Goal: Task Accomplishment & Management: Manage account settings

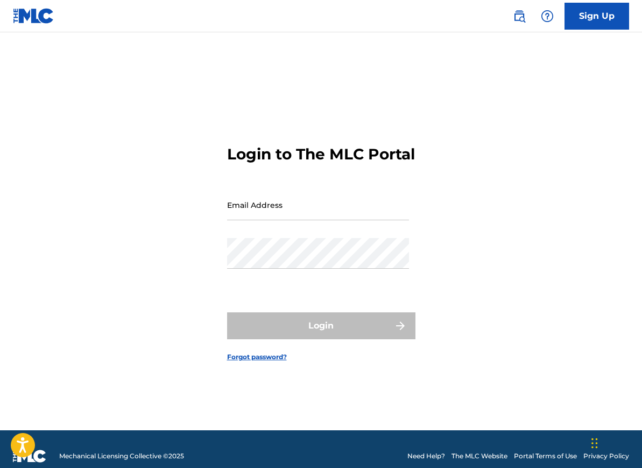
click at [298, 212] on input "Email Address" at bounding box center [318, 205] width 182 height 31
type input "[EMAIL_ADDRESS][DOMAIN_NAME]"
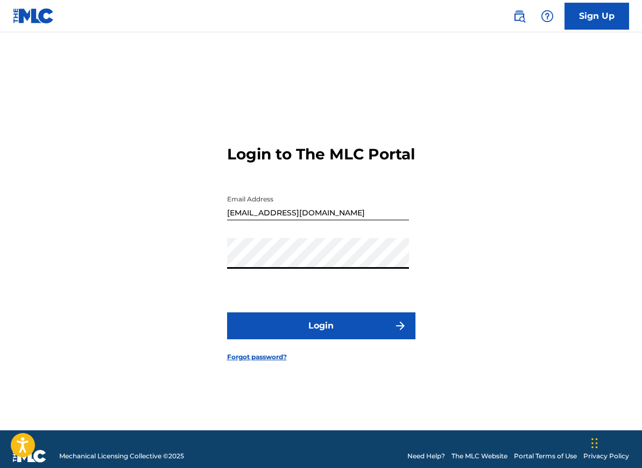
click at [310, 339] on button "Login" at bounding box center [321, 325] width 188 height 27
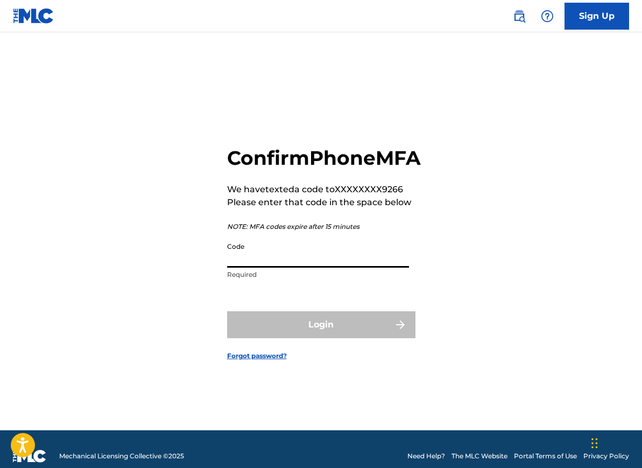
click at [264, 268] on input "Code" at bounding box center [318, 252] width 182 height 31
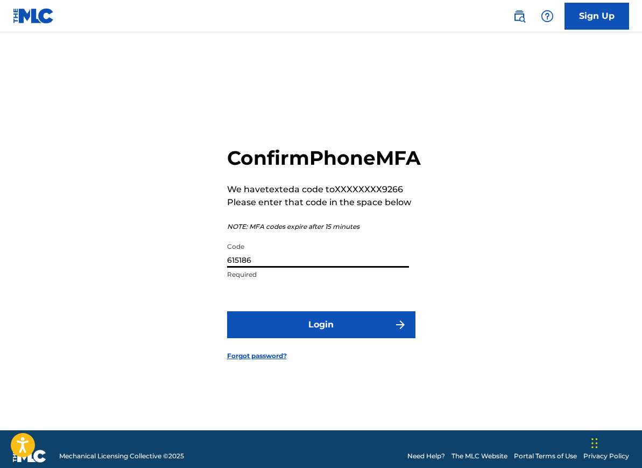
type input "615186"
click at [293, 336] on button "Login" at bounding box center [321, 324] width 188 height 27
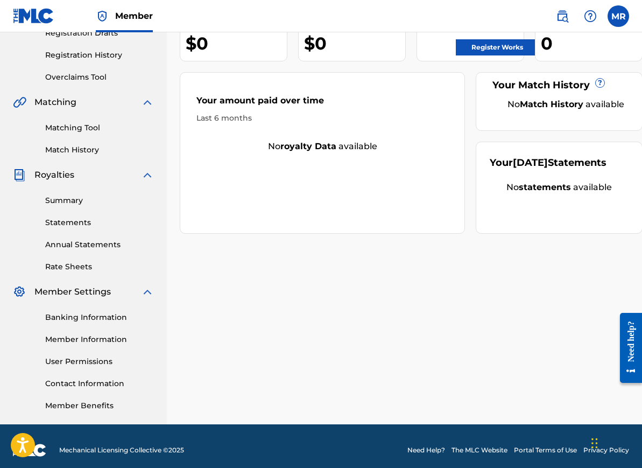
scroll to position [200, 0]
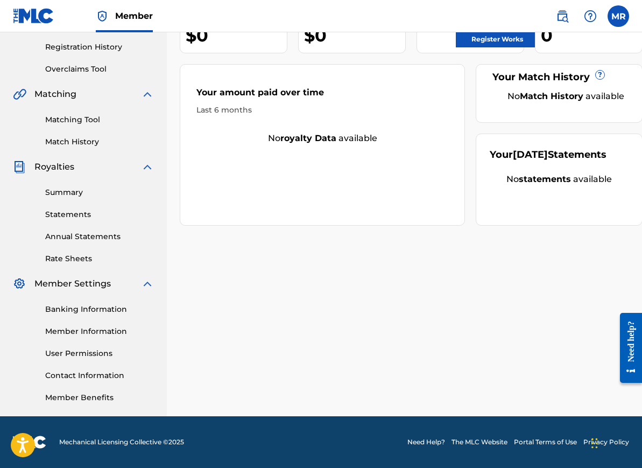
click at [99, 337] on div "Banking Information Member Information User Permissions Contact Information Mem…" at bounding box center [83, 346] width 141 height 113
click at [96, 330] on link "Member Information" at bounding box center [99, 331] width 109 height 11
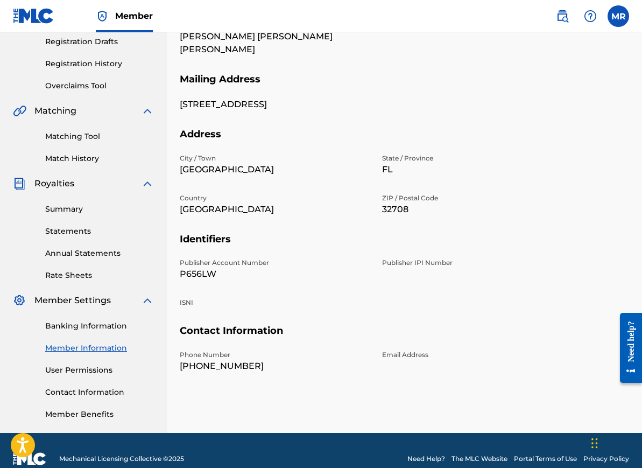
scroll to position [185, 0]
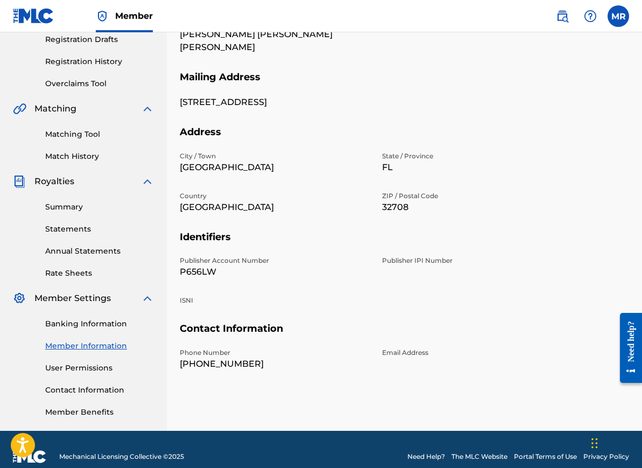
click at [218, 265] on p "P656LW" at bounding box center [275, 271] width 190 height 13
drag, startPoint x: 215, startPoint y: 257, endPoint x: 173, endPoint y: 253, distance: 41.6
click at [173, 254] on div "Mailing and Contact Information entered on the Mailing and Contact tab is used …" at bounding box center [404, 152] width 475 height 557
copy p "P656LW"
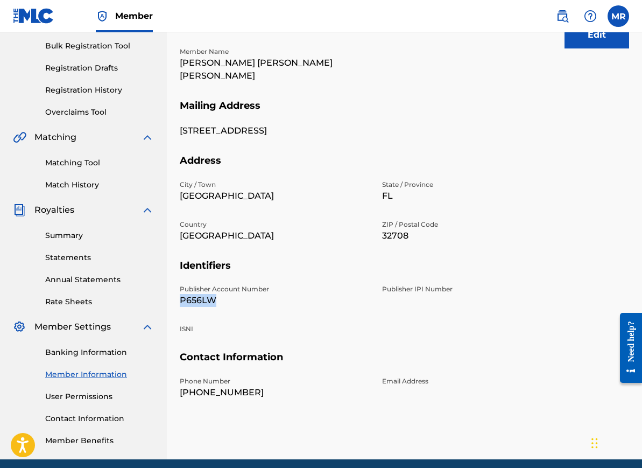
scroll to position [166, 0]
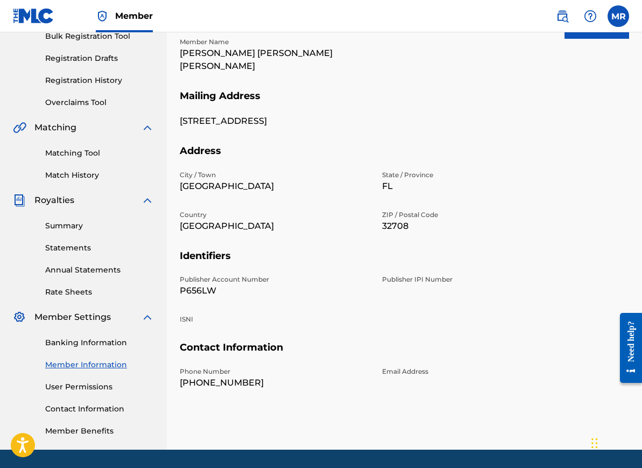
click at [108, 335] on div "Banking Information Member Information User Permissions Contact Information Mem…" at bounding box center [83, 380] width 141 height 113
click at [102, 339] on link "Banking Information" at bounding box center [99, 342] width 109 height 11
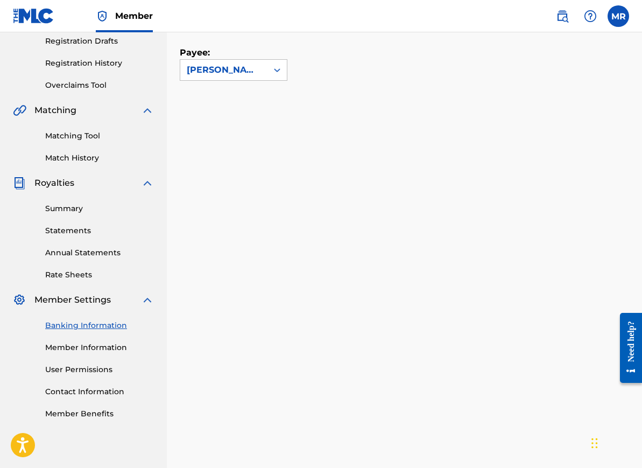
scroll to position [180, 0]
